Goal: Task Accomplishment & Management: Manage account settings

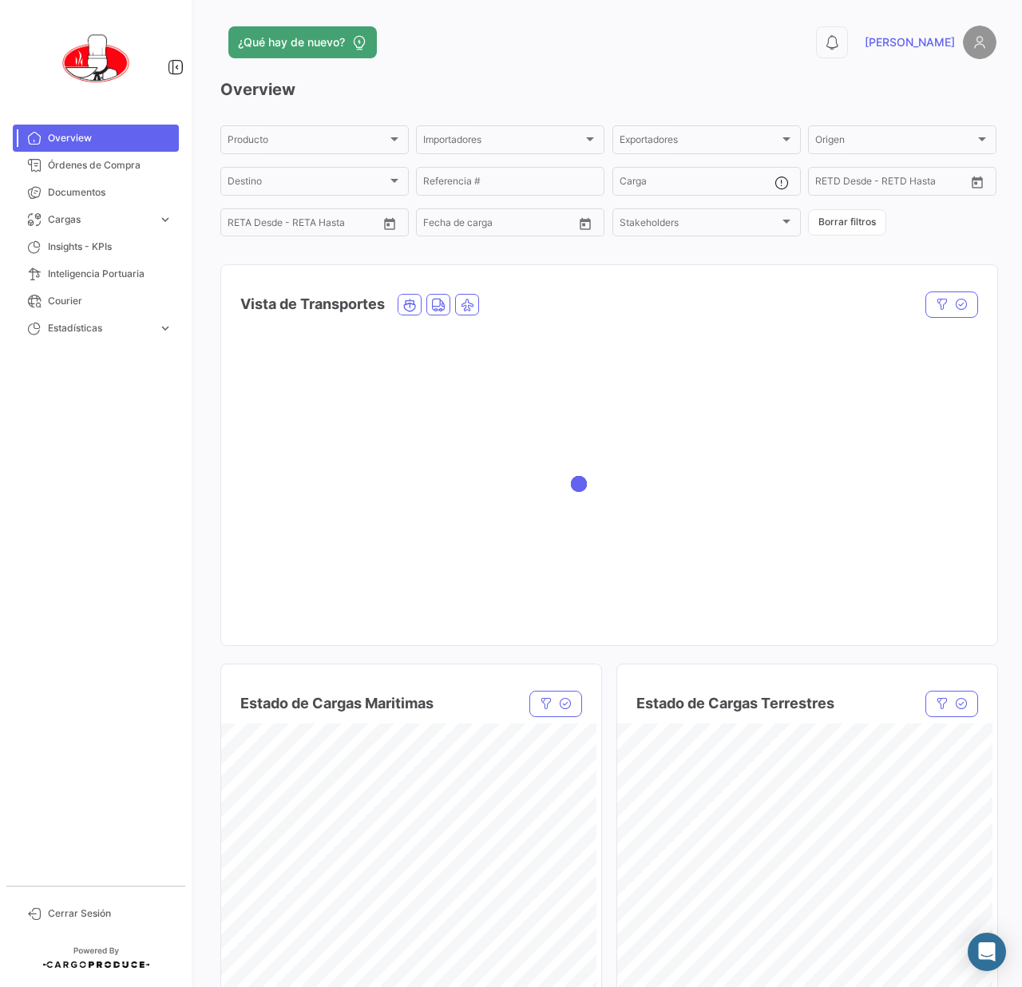
click at [648, 37] on div "0 [PERSON_NAME]" at bounding box center [822, 43] width 349 height 34
click at [81, 914] on span "Cerrar Sesión" at bounding box center [110, 913] width 125 height 14
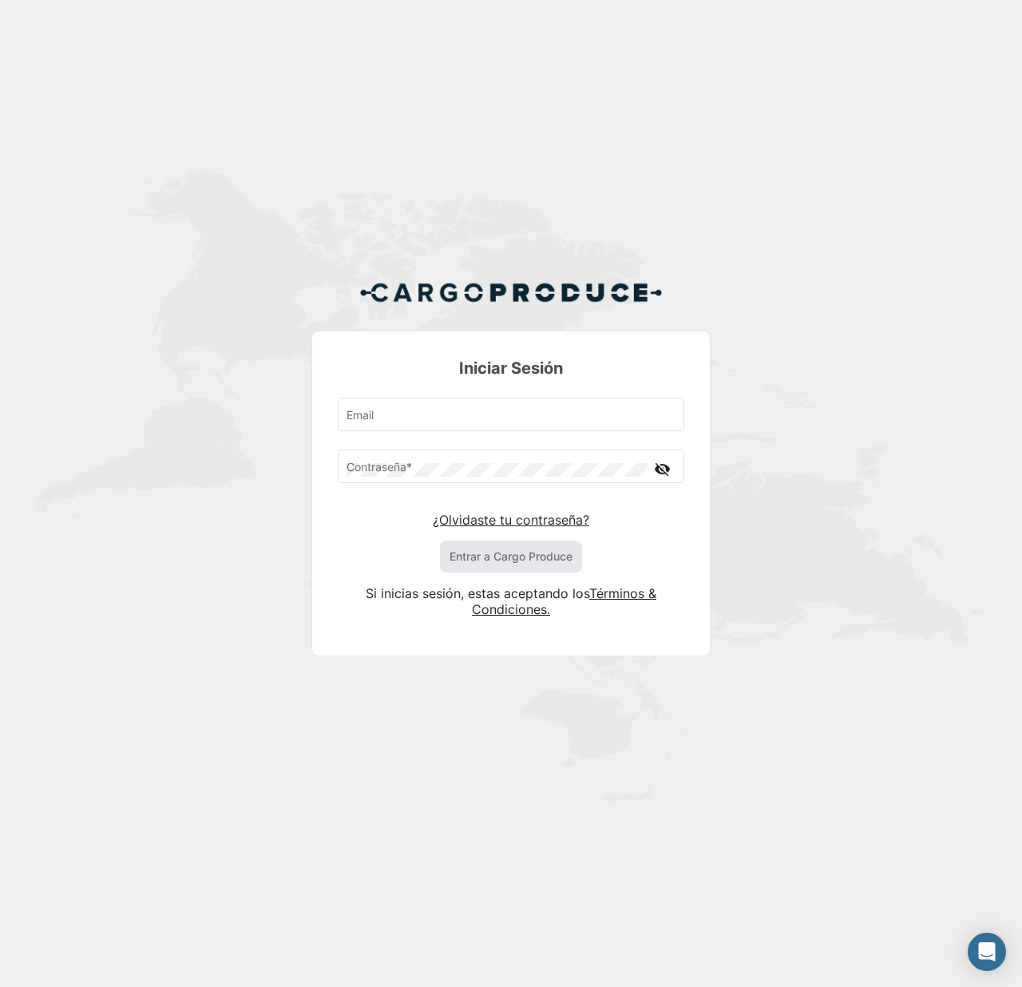
type input "[EMAIL_ADDRESS][DOMAIN_NAME]"
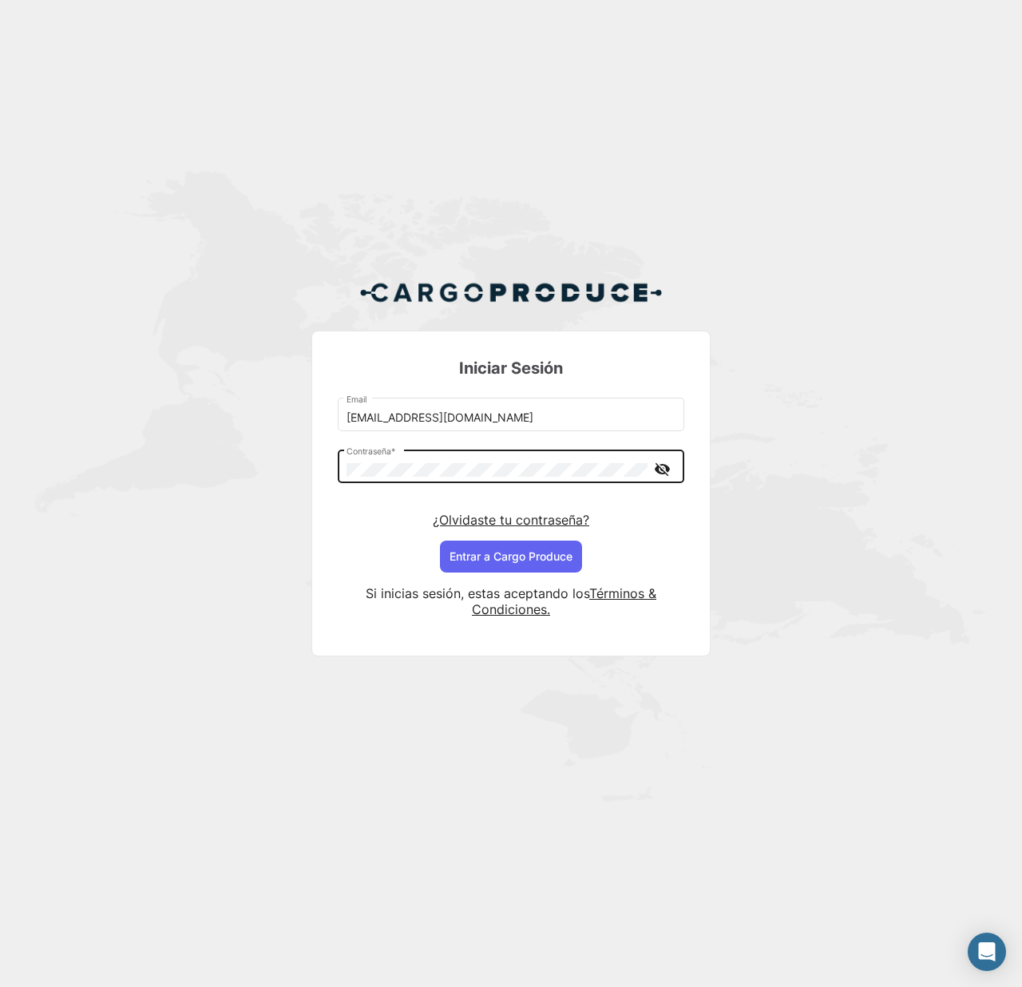
click at [658, 466] on mat-icon "visibility_off" at bounding box center [661, 469] width 19 height 20
click at [637, 163] on div "Iniciar Sesión [EMAIL_ADDRESS][DOMAIN_NAME] Email Contraseña * visibility ¿Olvi…" at bounding box center [511, 474] width 1022 height 949
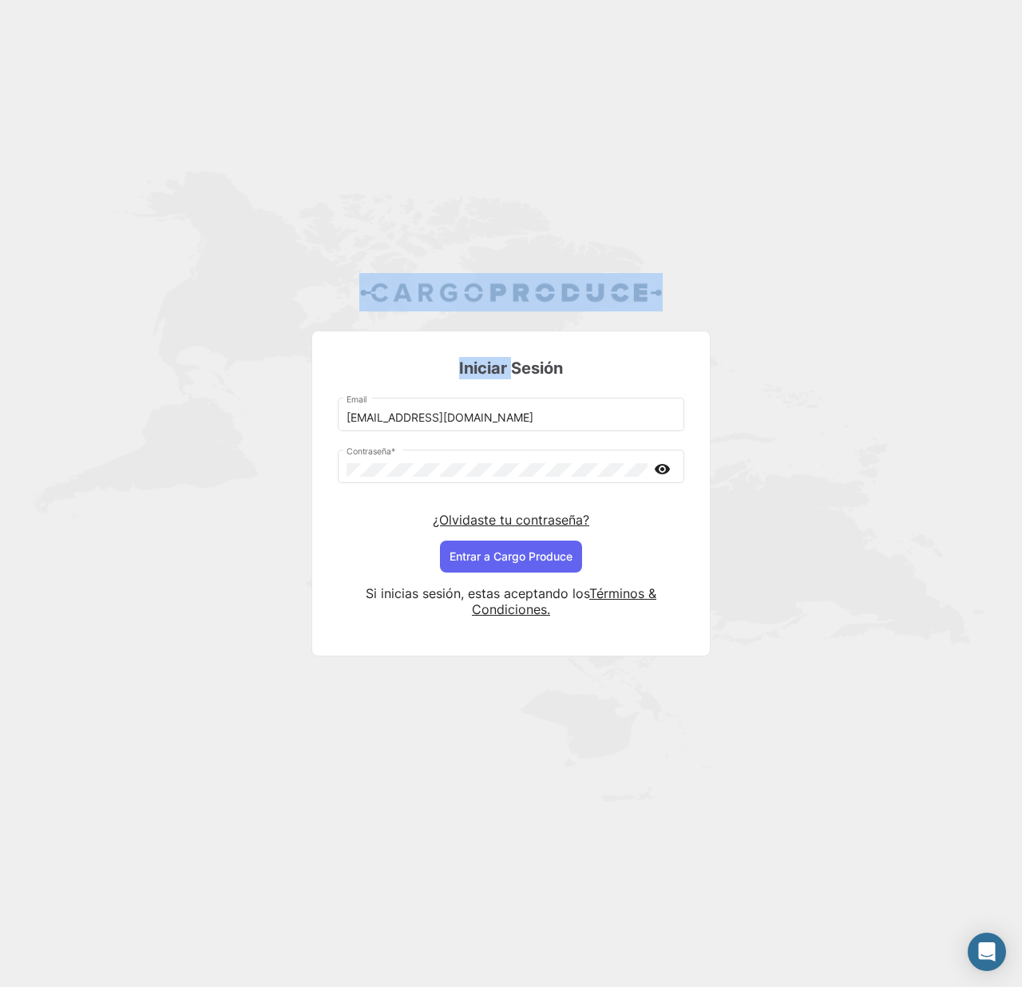
click at [639, 161] on div "Iniciar Sesión [EMAIL_ADDRESS][DOMAIN_NAME] Email Contraseña * visibility ¿Olvi…" at bounding box center [511, 474] width 1022 height 949
click at [502, 551] on button "Entrar a Cargo Produce" at bounding box center [511, 557] width 142 height 32
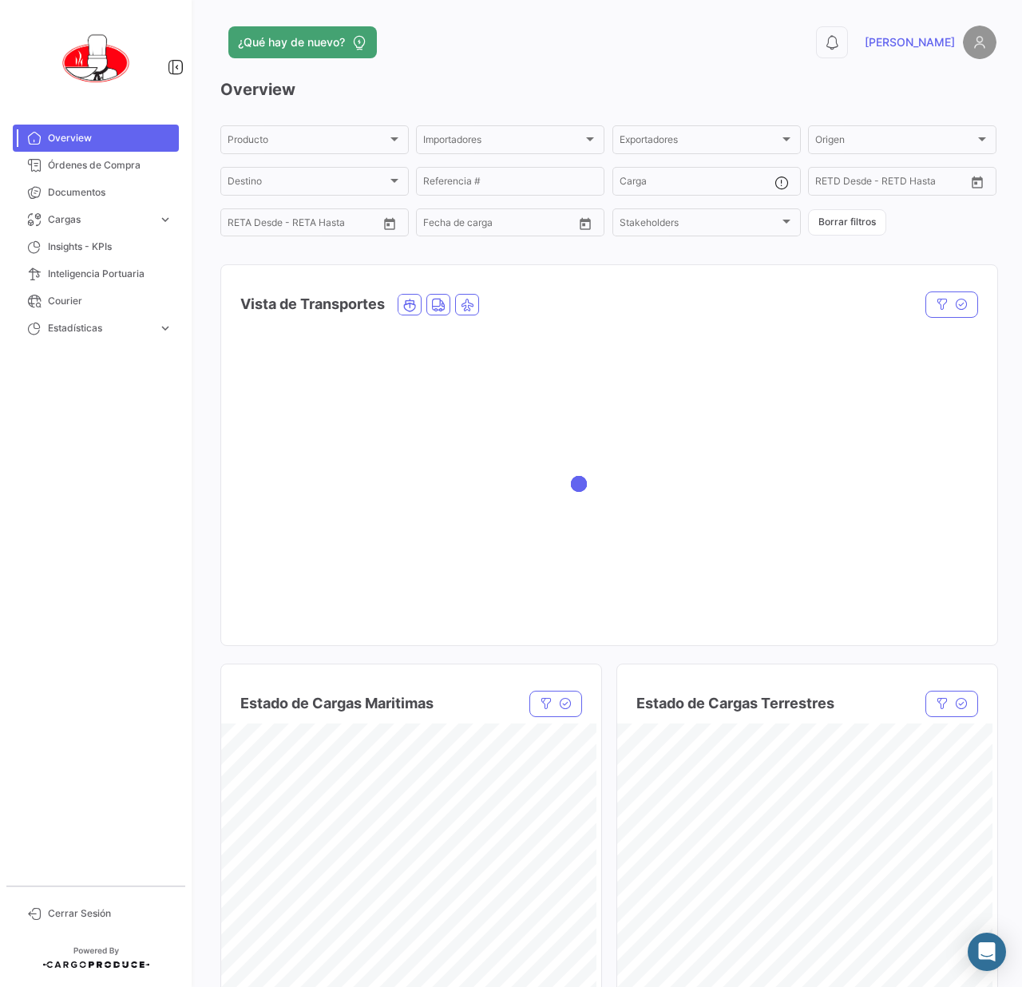
click at [554, 38] on div "¿Qué hay de nuevo?" at bounding box center [433, 42] width 427 height 32
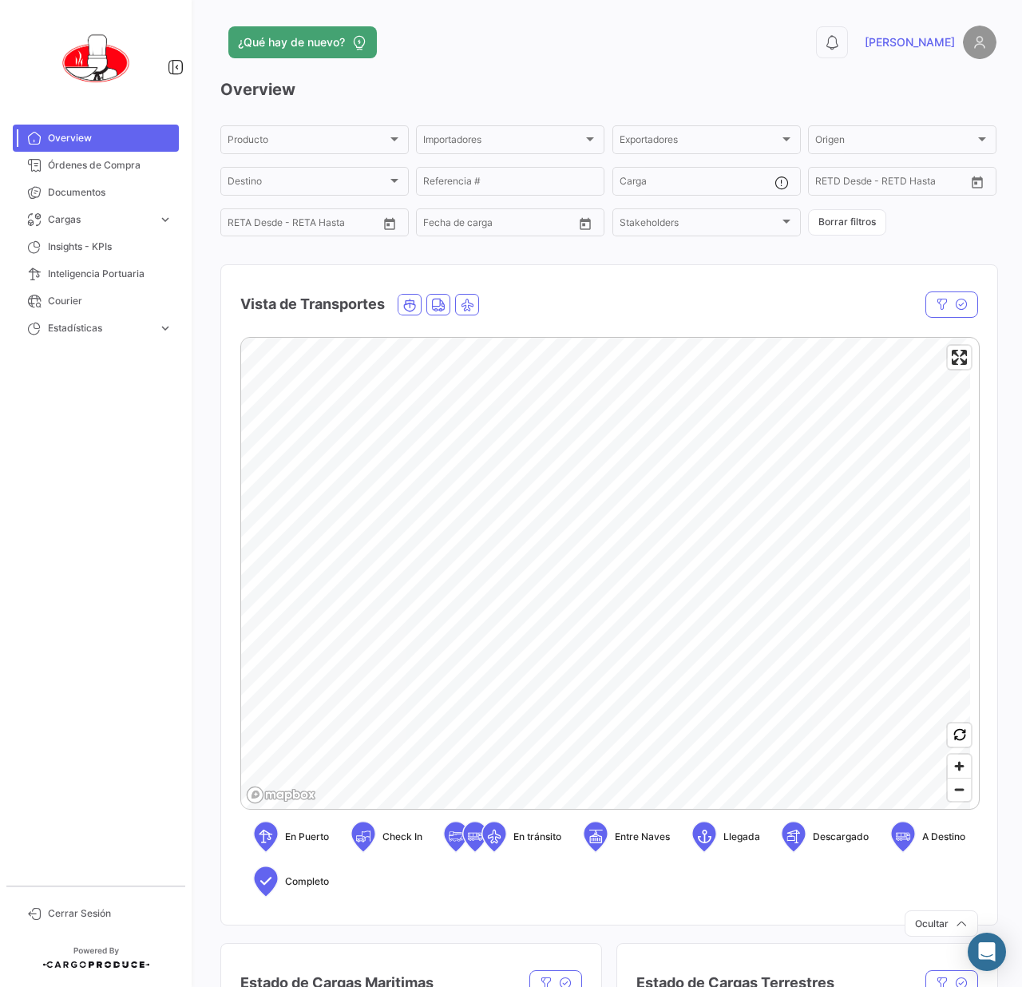
click at [436, 1] on div "¿Qué hay de nuevo? 0 [PERSON_NAME] Overview Producto Producto Importadores Impo…" at bounding box center [608, 493] width 827 height 987
drag, startPoint x: 538, startPoint y: 64, endPoint x: 672, endPoint y: 4, distance: 146.9
click at [543, 64] on app-header "¿Qué hay de nuevo? 0 [PERSON_NAME]" at bounding box center [608, 52] width 776 height 53
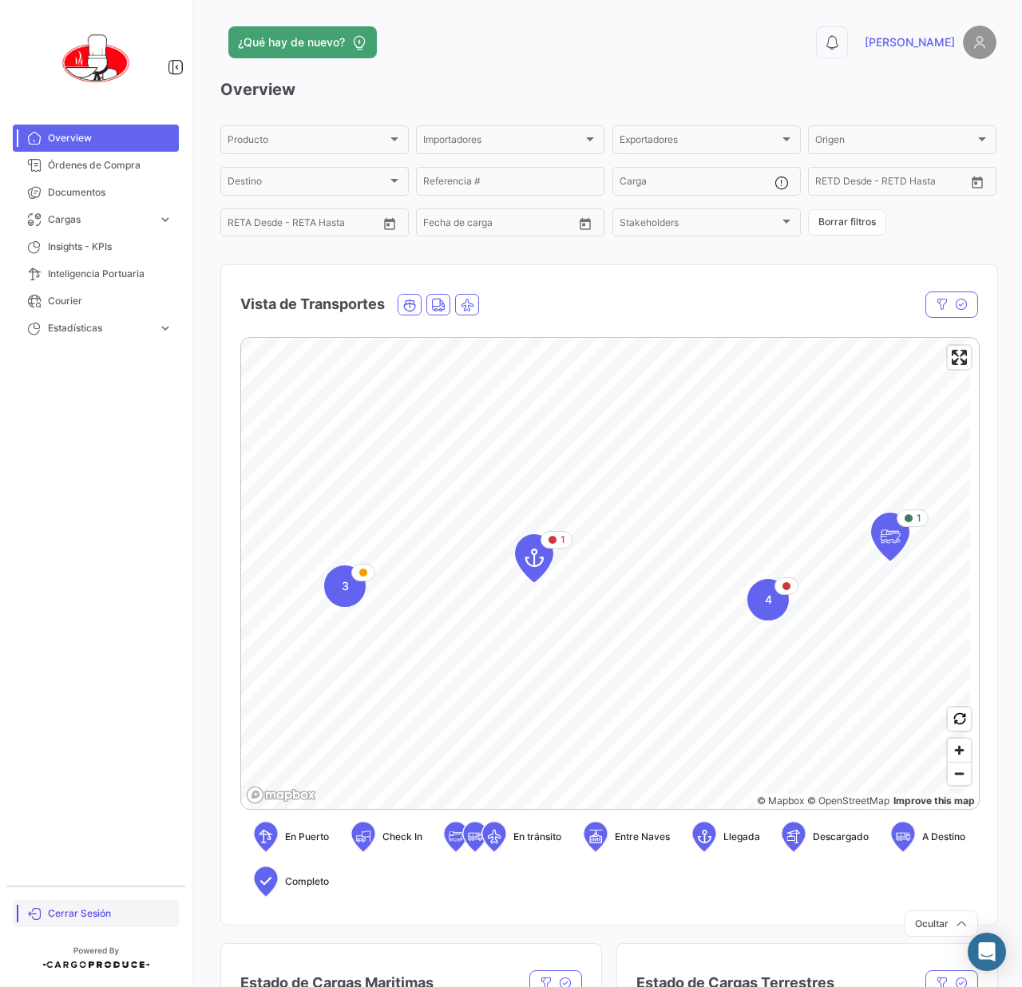
click at [50, 901] on link "Cerrar Sesión" at bounding box center [96, 913] width 166 height 27
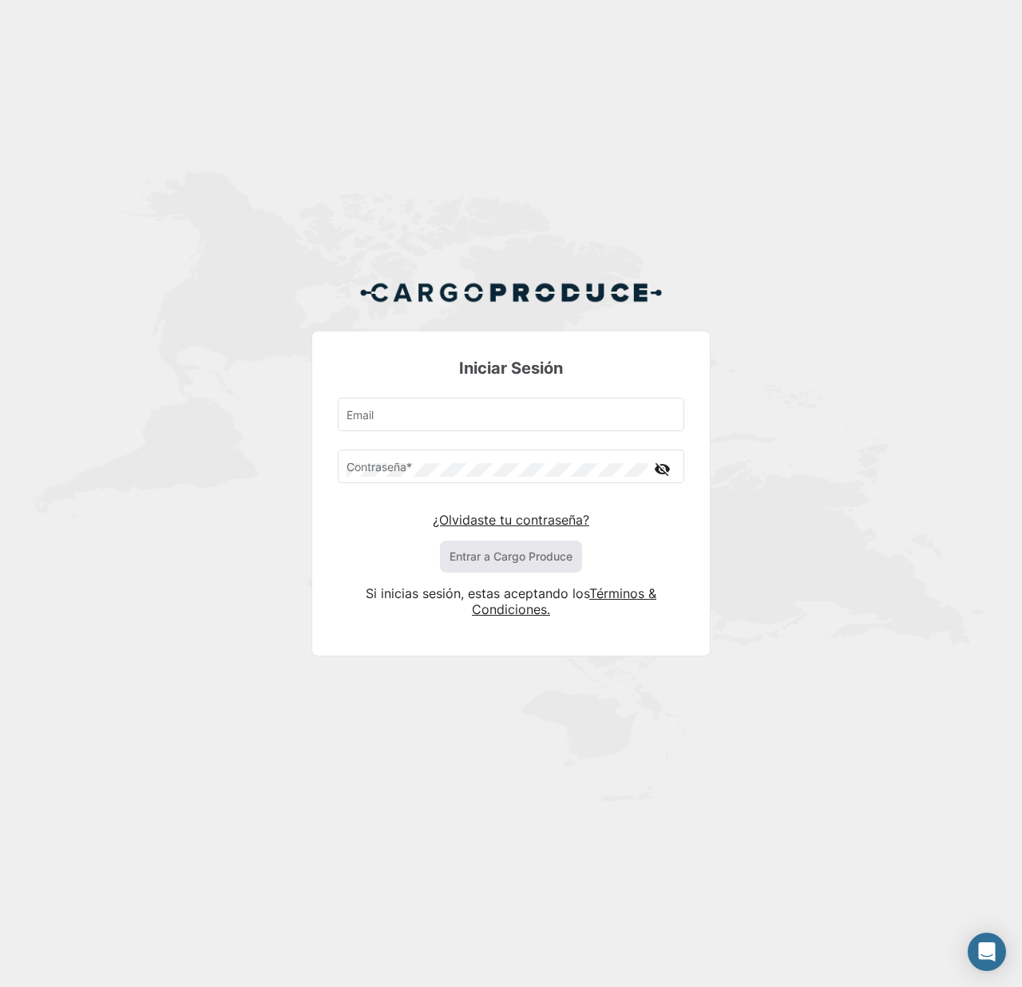
type input "[EMAIL_ADDRESS][DOMAIN_NAME]"
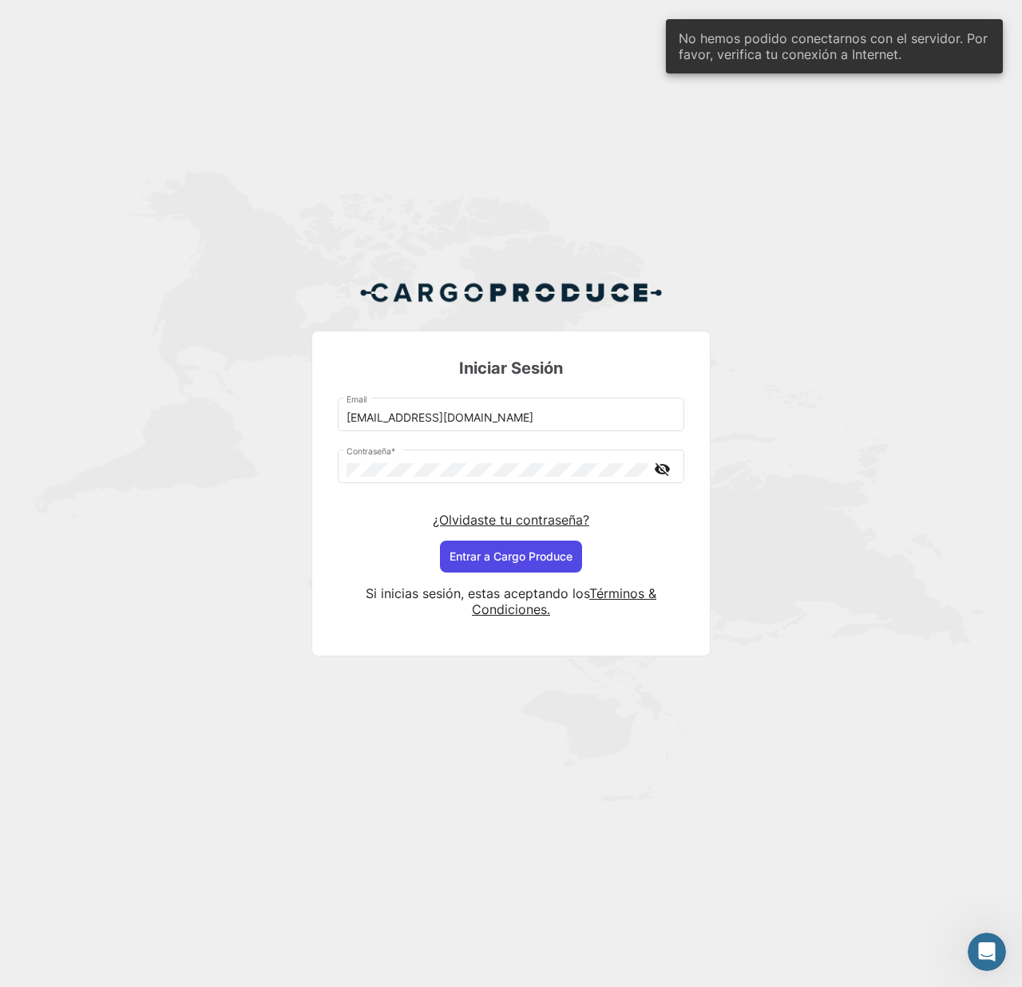
click at [521, 570] on button "Entrar a Cargo Produce" at bounding box center [511, 557] width 142 height 32
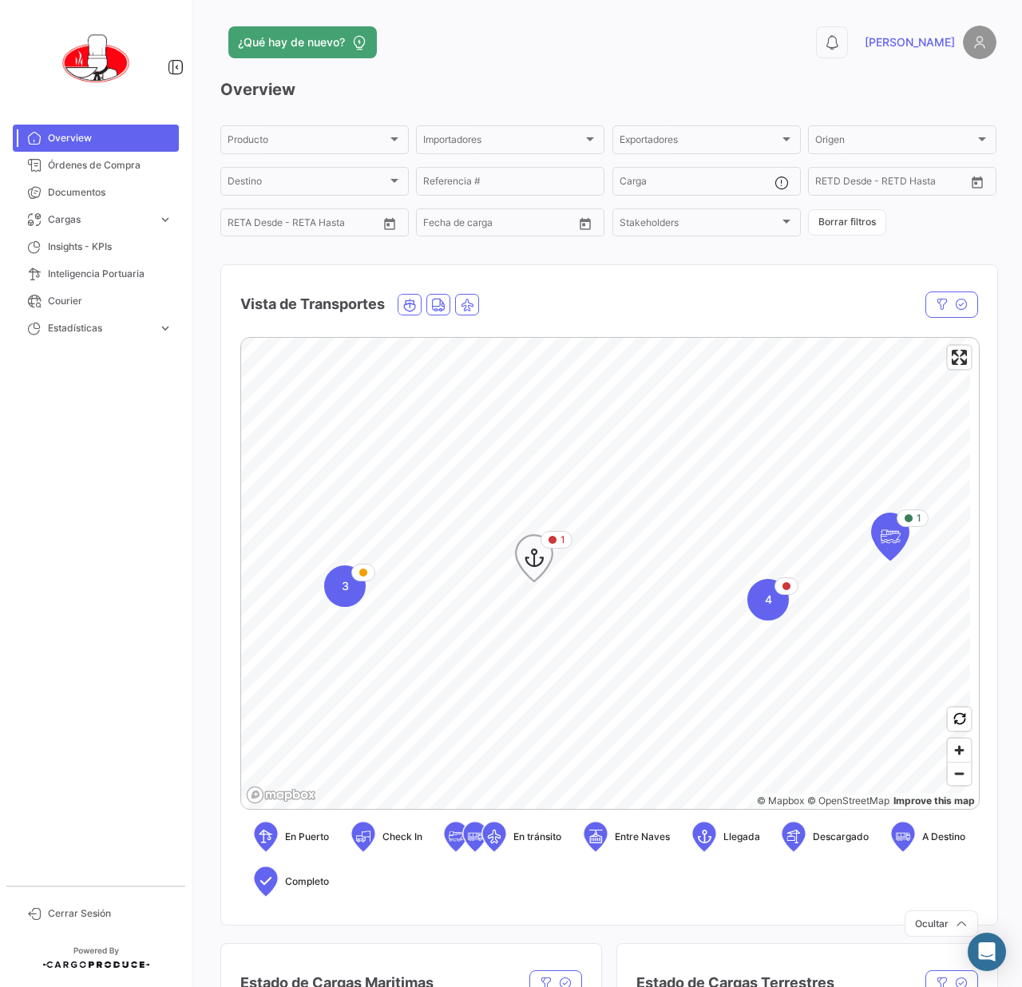
click at [547, 572] on icon "Map marker" at bounding box center [534, 558] width 38 height 48
